Goal: Navigation & Orientation: Find specific page/section

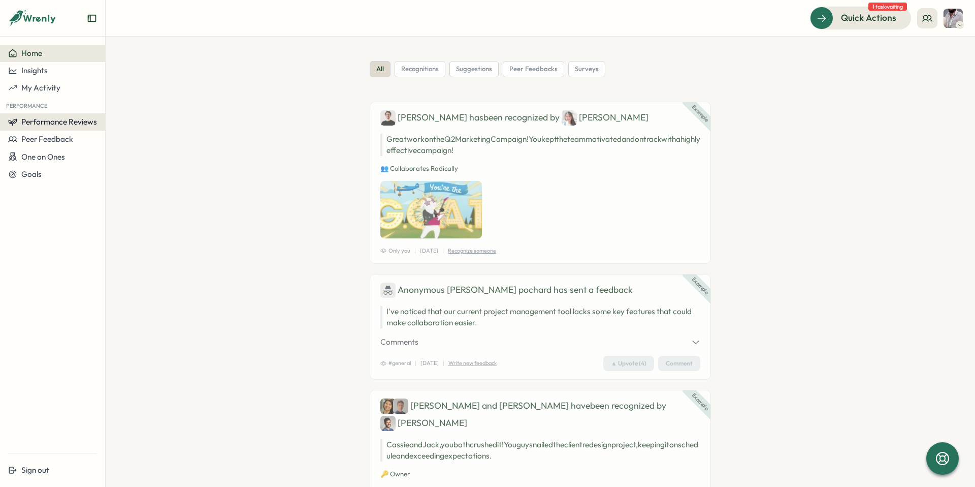
click at [79, 121] on span "Performance Reviews" at bounding box center [59, 122] width 76 height 10
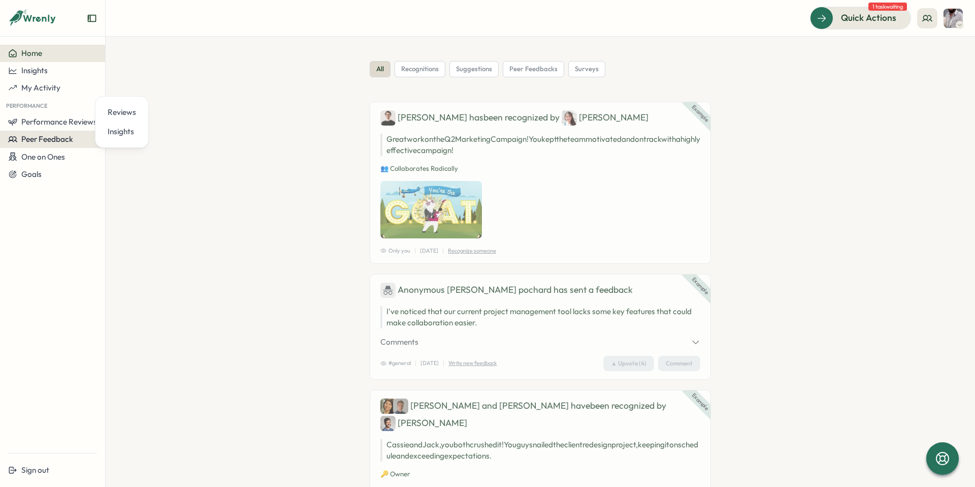
click at [62, 140] on span "Peer Feedback" at bounding box center [47, 139] width 52 height 10
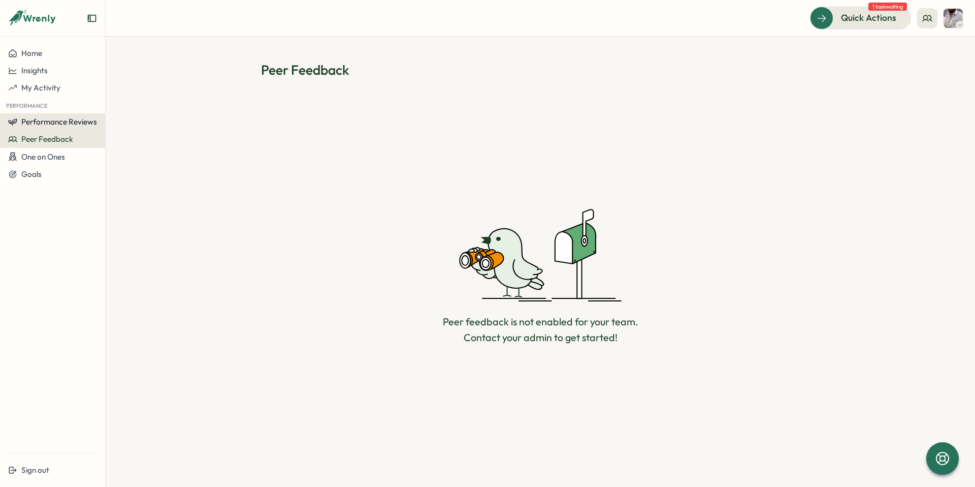
click at [70, 126] on button "Performance Reviews" at bounding box center [52, 121] width 105 height 17
click at [127, 116] on div "Reviews" at bounding box center [122, 112] width 28 height 11
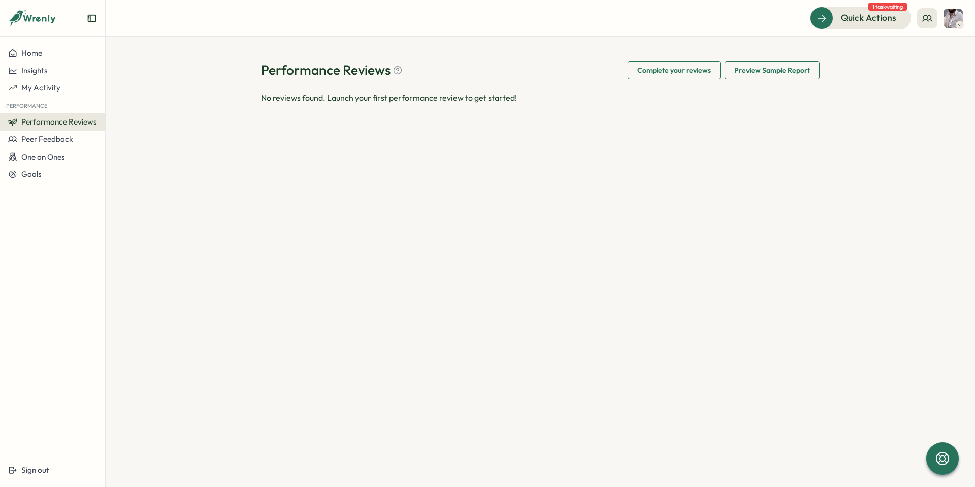
click at [955, 21] on img at bounding box center [953, 18] width 19 height 19
click at [549, 165] on div "Performance Reviews Complete your reviews Preview Sample Report No reviews foun…" at bounding box center [541, 262] width 870 height 450
click at [61, 151] on button "One on Ones" at bounding box center [52, 157] width 105 height 18
click at [156, 135] on div "Meetings" at bounding box center [144, 137] width 72 height 11
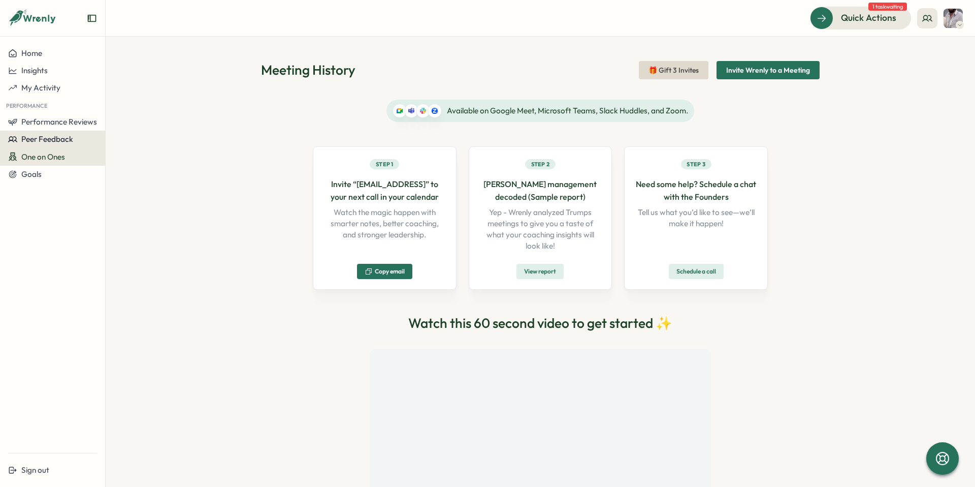
click at [75, 140] on div "Peer Feedback" at bounding box center [52, 139] width 89 height 9
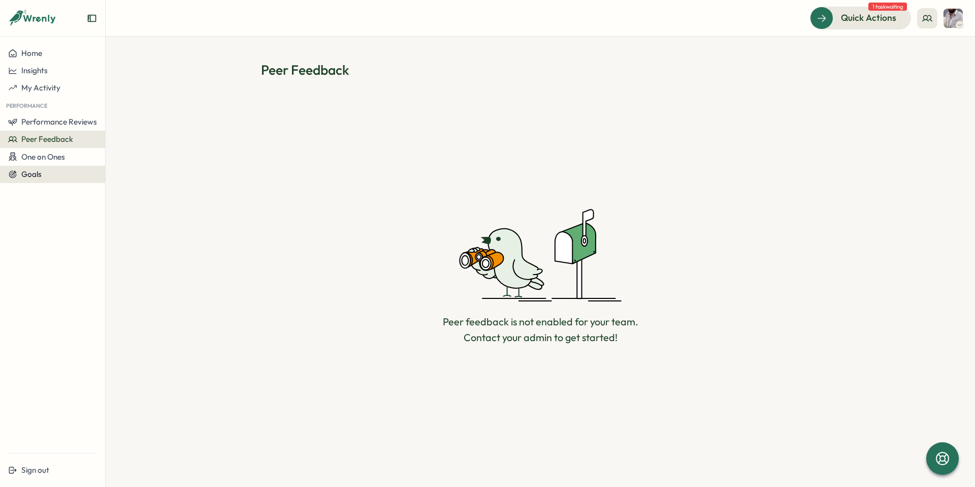
click at [46, 166] on button "Goals" at bounding box center [52, 174] width 105 height 17
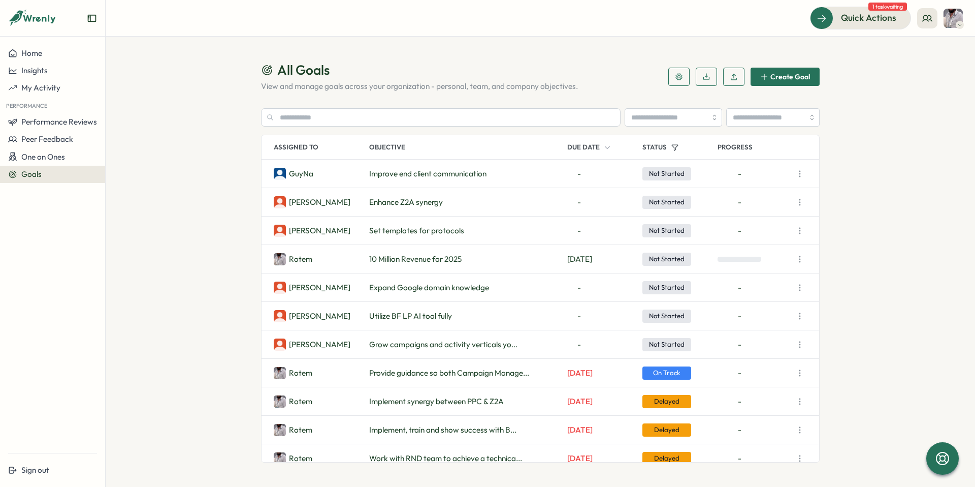
click at [371, 173] on span "Improve end client communication" at bounding box center [427, 173] width 117 height 11
click at [297, 175] on p "GuyNa" at bounding box center [301, 173] width 24 height 11
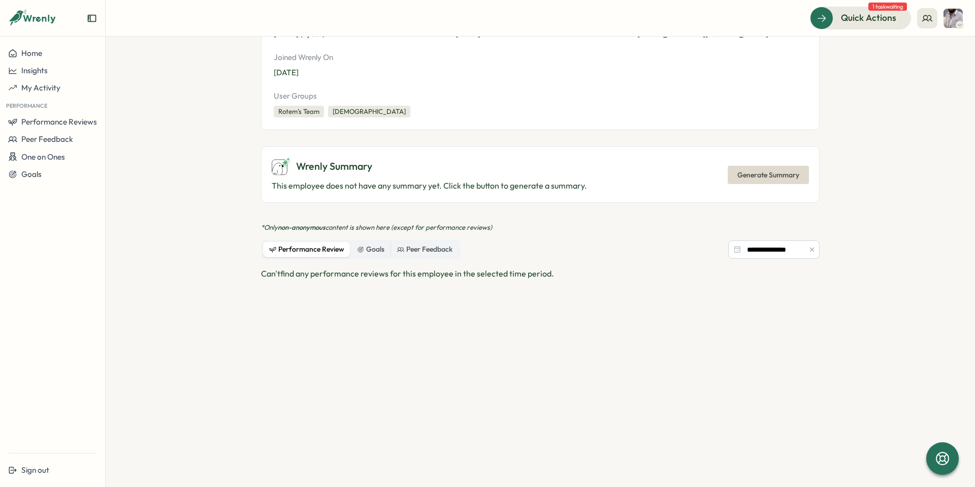
scroll to position [208, 0]
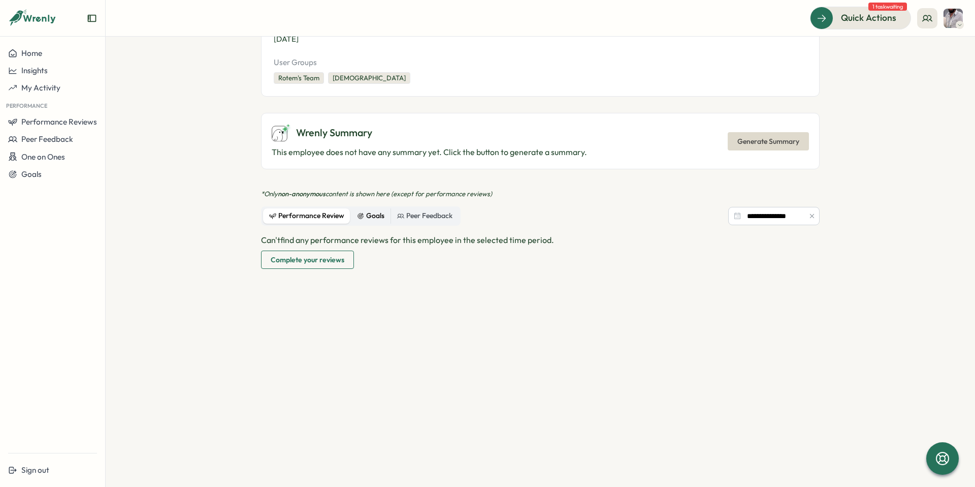
click at [366, 217] on div "Goals" at bounding box center [370, 215] width 27 height 11
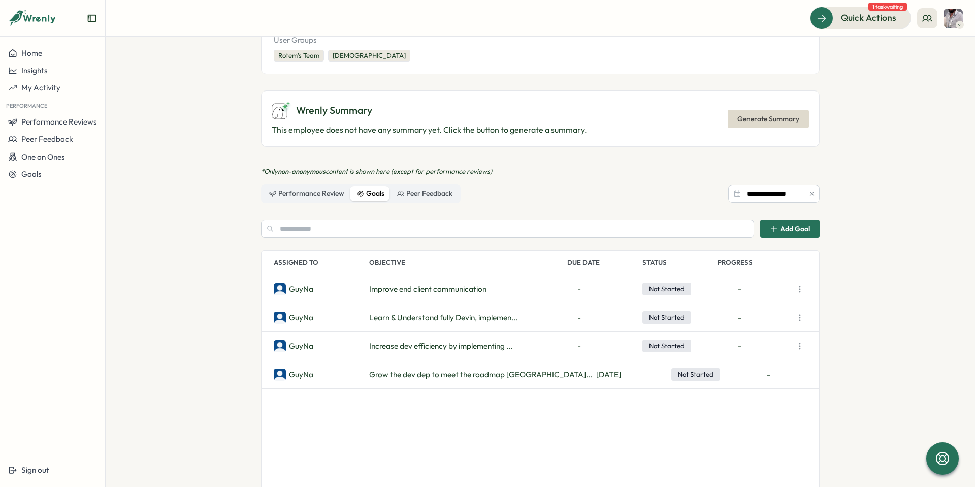
scroll to position [280, 0]
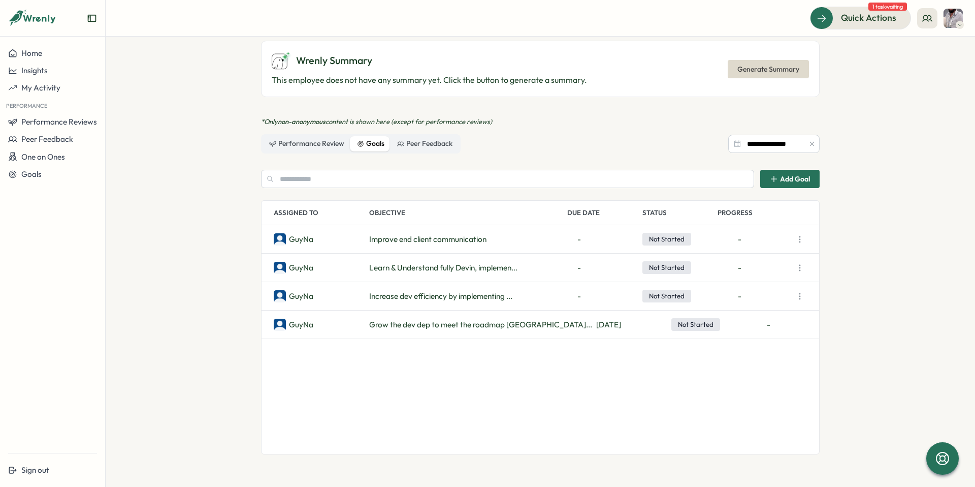
drag, startPoint x: 367, startPoint y: 242, endPoint x: 462, endPoint y: 242, distance: 95.5
click at [462, 242] on span "Improve end client communication" at bounding box center [427, 239] width 117 height 11
drag, startPoint x: 357, startPoint y: 296, endPoint x: 454, endPoint y: 299, distance: 97.6
click at [454, 299] on div "GuyNa Increase dev efficiency by implementing ... - Not Started -" at bounding box center [541, 296] width 558 height 28
drag, startPoint x: 194, startPoint y: 107, endPoint x: 146, endPoint y: 65, distance: 63.3
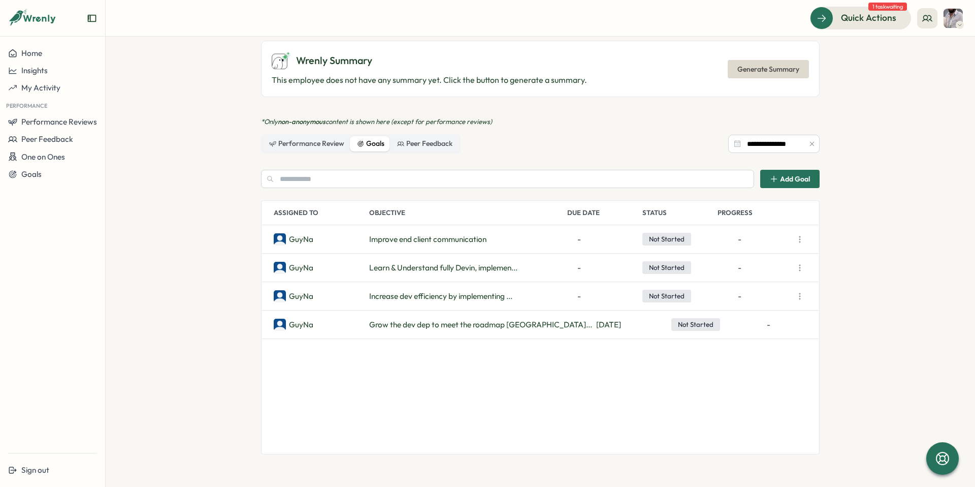
click at [136, 56] on section "**********" at bounding box center [541, 262] width 870 height 450
click at [456, 321] on span "Grow the dev dep to meet the roadmap [GEOGRAPHIC_DATA]..." at bounding box center [480, 324] width 223 height 11
drag, startPoint x: 423, startPoint y: 329, endPoint x: 455, endPoint y: 330, distance: 31.5
click at [449, 330] on span "Grow the dev dep to meet the roadmap [GEOGRAPHIC_DATA]..." at bounding box center [480, 324] width 223 height 11
click at [455, 330] on span "Grow the dev dep to meet the roadmap [GEOGRAPHIC_DATA]..." at bounding box center [480, 324] width 223 height 11
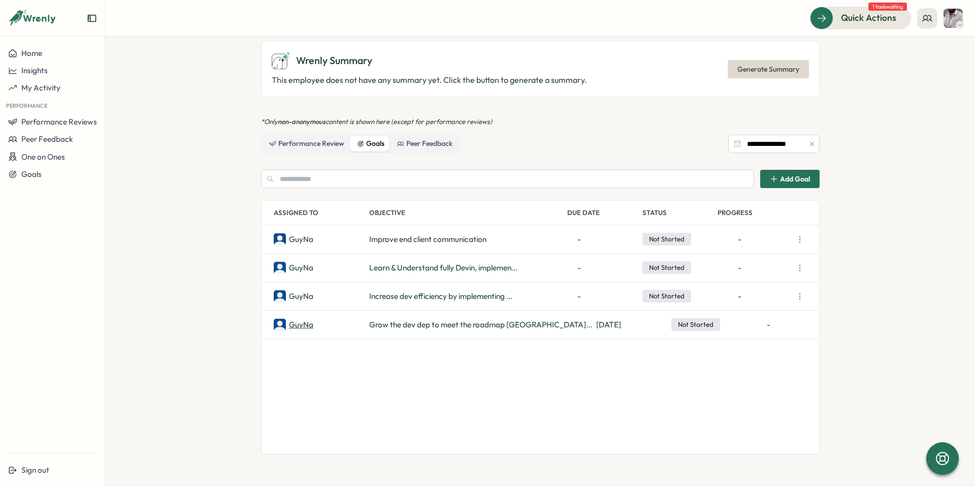
click at [300, 325] on p "GuyNa" at bounding box center [301, 324] width 24 height 11
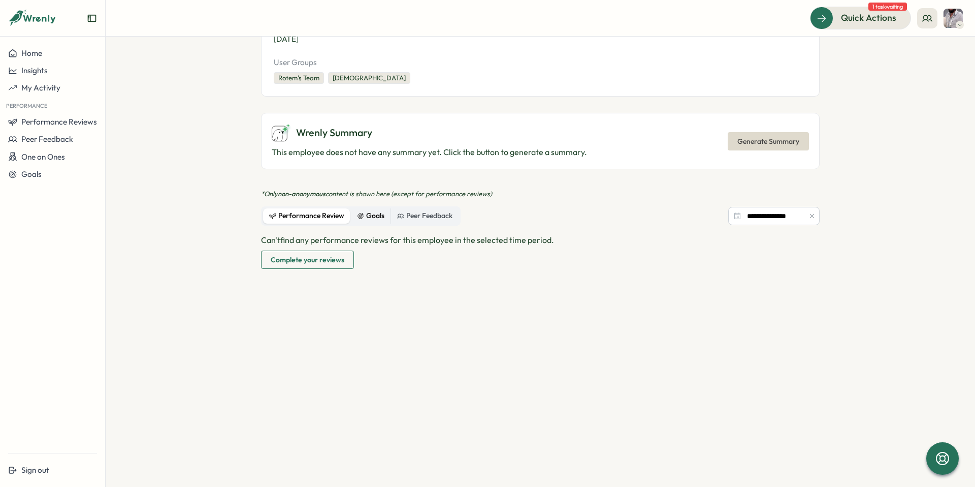
click at [371, 217] on div "Goals" at bounding box center [370, 215] width 27 height 11
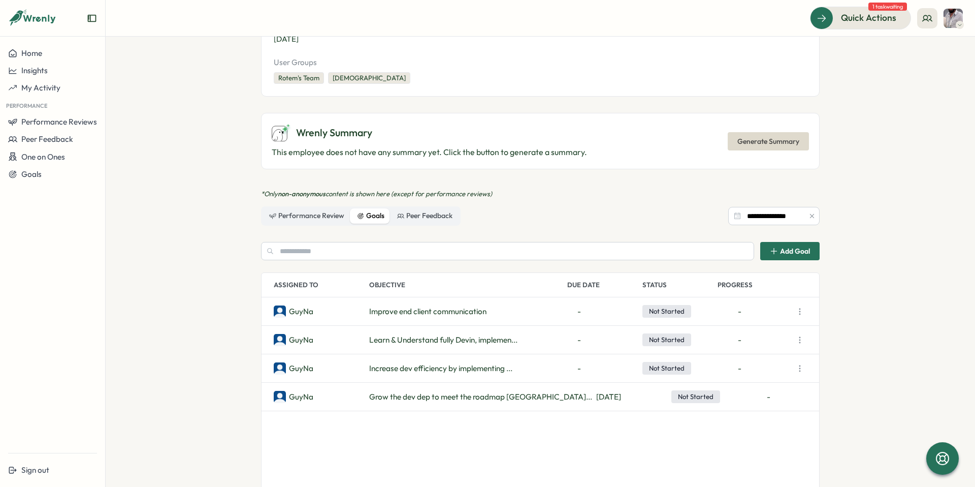
drag, startPoint x: 372, startPoint y: 337, endPoint x: 436, endPoint y: 348, distance: 65.0
click at [436, 348] on div "GuyNa Learn & Understand fully Devin, implemen... - Not Started -" at bounding box center [541, 340] width 558 height 28
click at [801, 366] on icon "button" at bounding box center [800, 368] width 10 height 10
click at [756, 368] on button "Edit" at bounding box center [751, 370] width 65 height 17
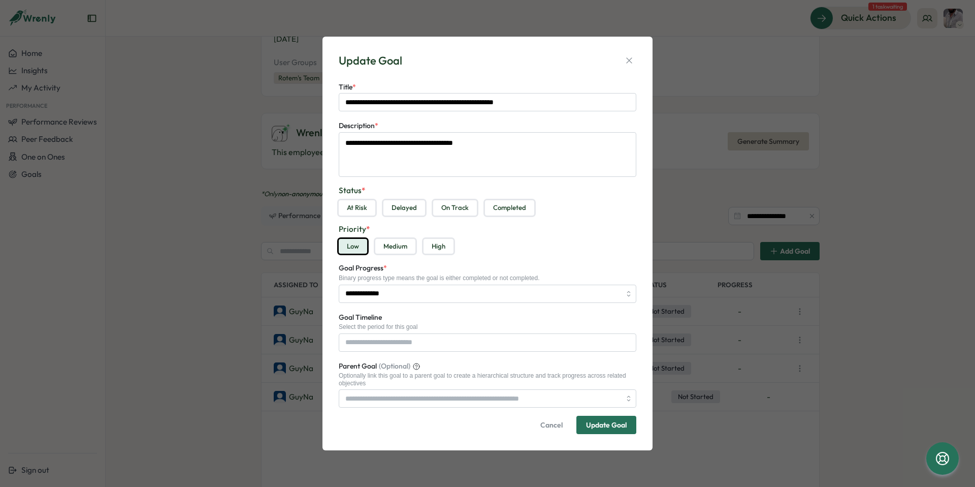
click at [549, 426] on span "Cancel" at bounding box center [552, 424] width 22 height 17
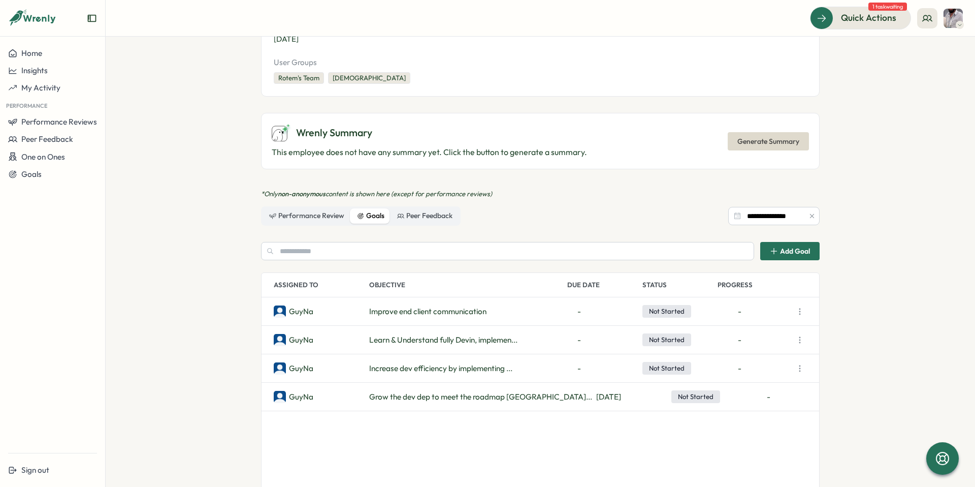
drag, startPoint x: 363, startPoint y: 340, endPoint x: 449, endPoint y: 350, distance: 86.4
click at [449, 350] on div "GuyNa Learn & Understand fully Devin, implemen... - Not Started -" at bounding box center [541, 340] width 558 height 28
click at [798, 337] on icon "button" at bounding box center [800, 340] width 10 height 10
click at [758, 343] on button "Edit" at bounding box center [751, 341] width 65 height 17
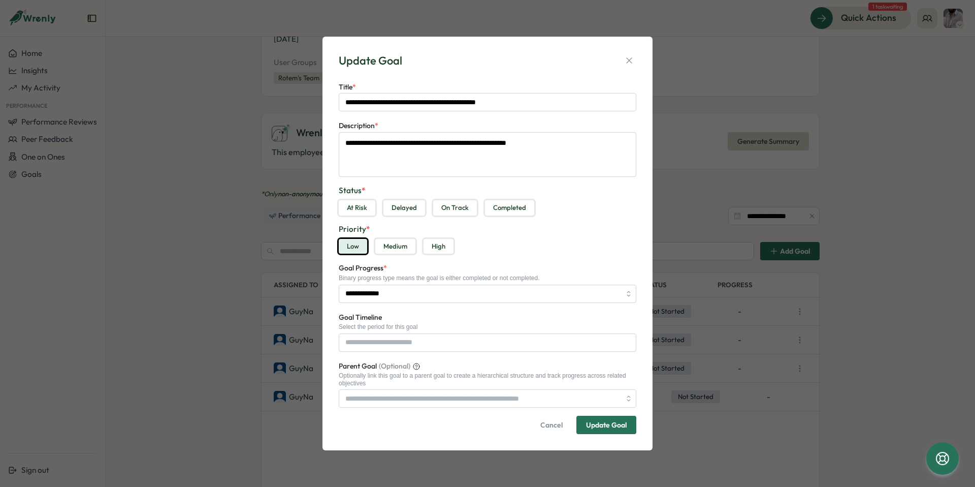
click at [555, 430] on span "Cancel" at bounding box center [552, 424] width 22 height 17
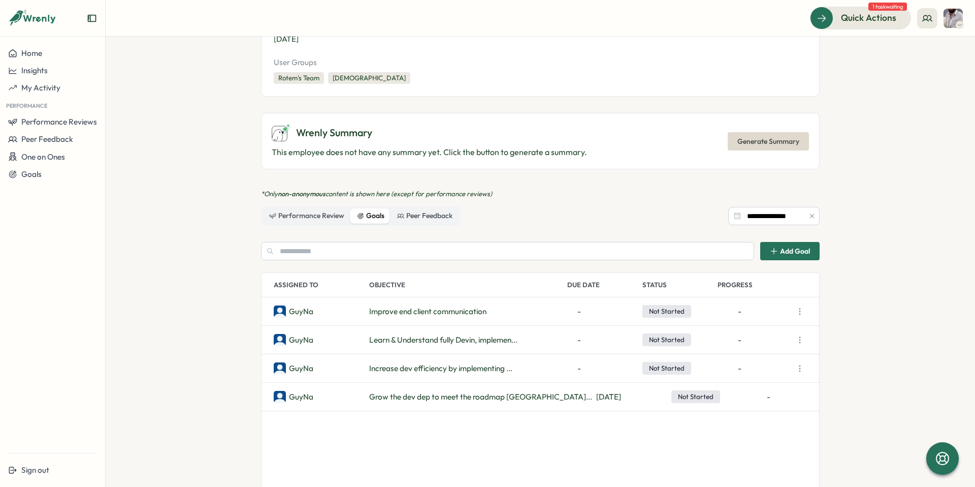
type textarea "*"
